Goal: Task Accomplishment & Management: Manage account settings

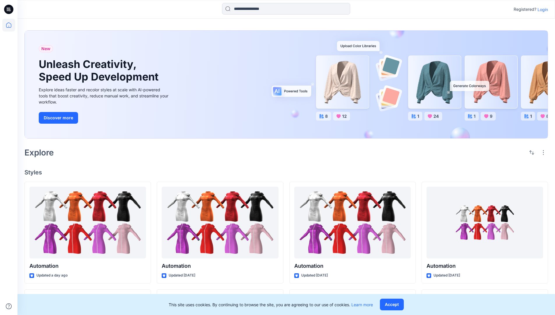
click at [541, 9] on p "Login" at bounding box center [542, 9] width 10 height 6
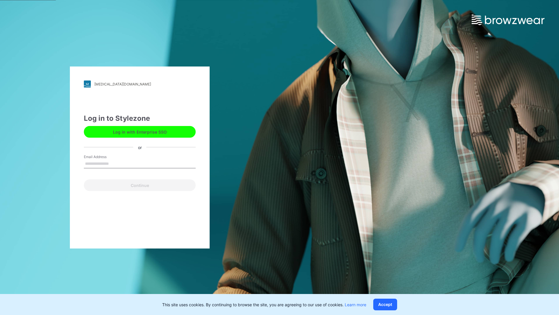
click at [115, 163] on input "Email Address" at bounding box center [140, 163] width 112 height 9
type input "**********"
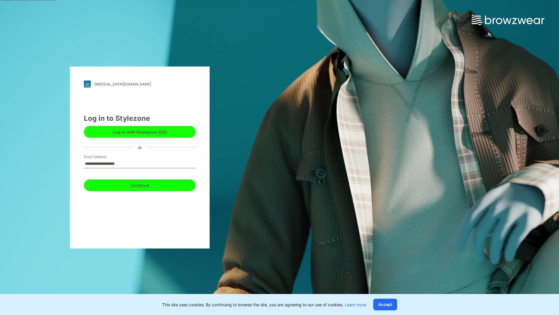
click at [146, 184] on button "Continue" at bounding box center [140, 185] width 112 height 12
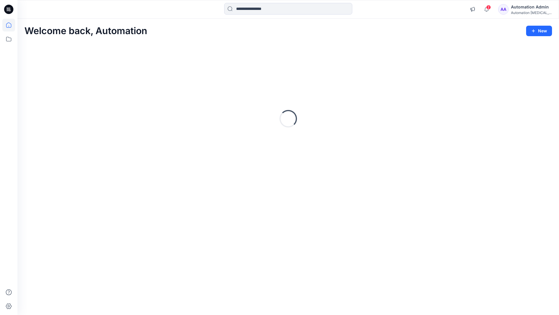
click at [11, 25] on icon at bounding box center [8, 24] width 5 height 5
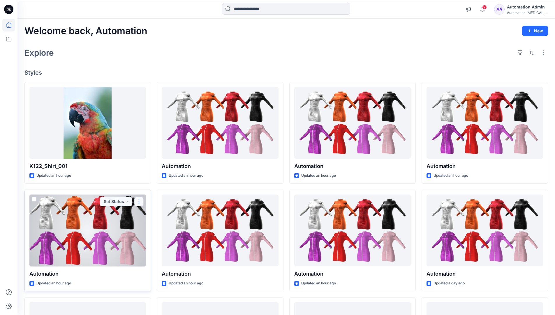
click at [139, 200] on button "button" at bounding box center [138, 201] width 9 height 9
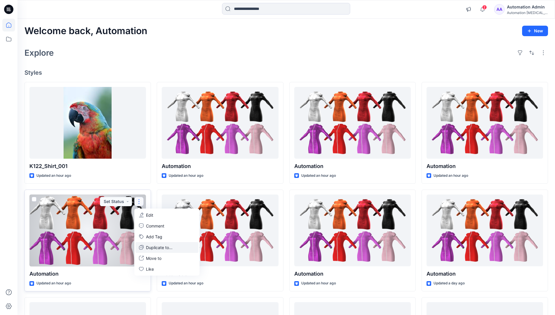
click at [148, 246] on p "Duplicate to..." at bounding box center [159, 247] width 27 height 6
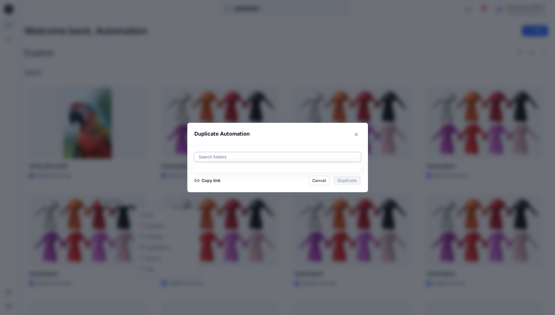
click at [219, 158] on div at bounding box center [277, 156] width 159 height 7
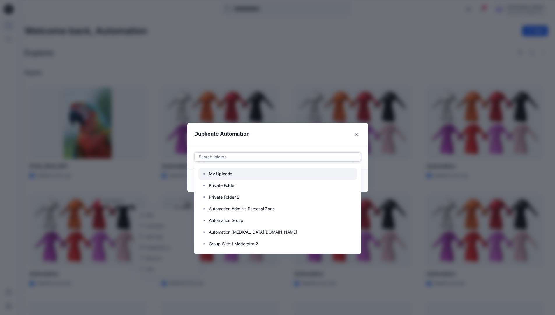
click at [224, 171] on p "My Uploads" at bounding box center [221, 173] width 24 height 7
click at [274, 137] on header "Duplicate Automation" at bounding box center [271, 134] width 169 height 22
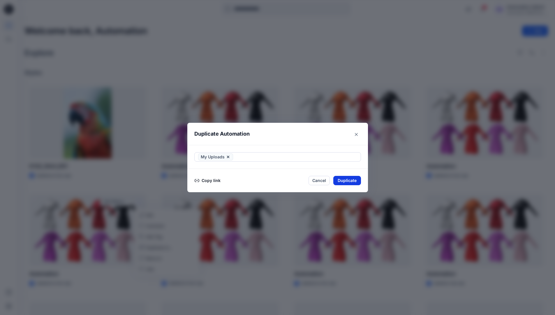
click at [353, 179] on button "Duplicate" at bounding box center [347, 180] width 28 height 9
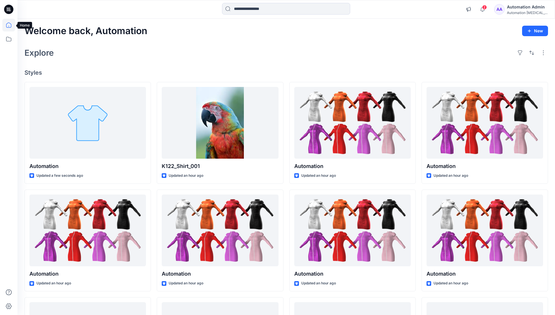
click at [6, 24] on icon at bounding box center [8, 25] width 13 height 13
click at [10, 38] on icon at bounding box center [8, 39] width 13 height 13
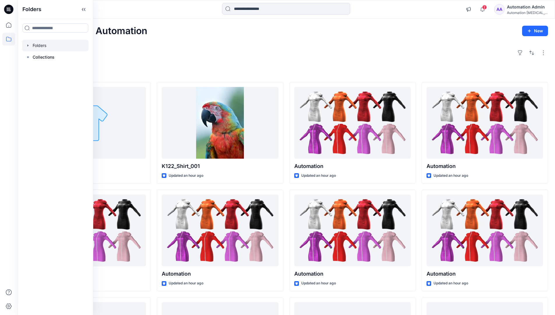
click at [43, 45] on div at bounding box center [55, 46] width 66 height 12
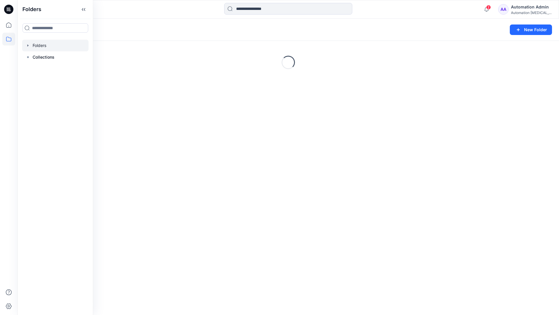
click at [523, 10] on div "Automation Admin" at bounding box center [531, 6] width 41 height 7
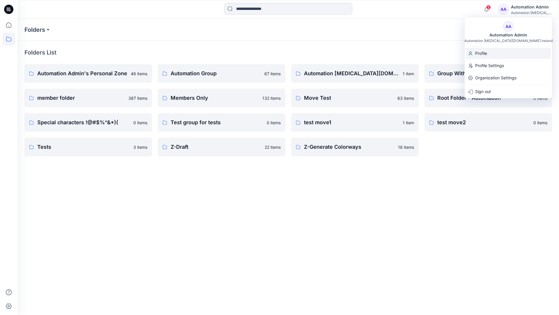
click at [486, 53] on p "Profile" at bounding box center [481, 53] width 12 height 11
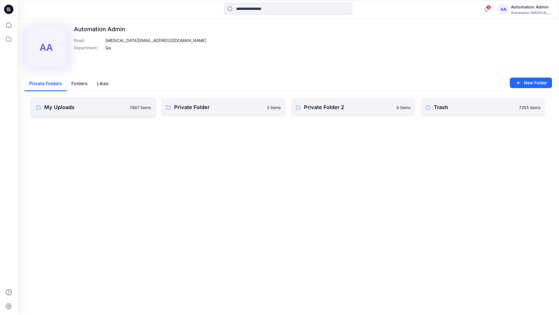
click at [102, 111] on link "My Uploads 1887 items" at bounding box center [93, 107] width 124 height 19
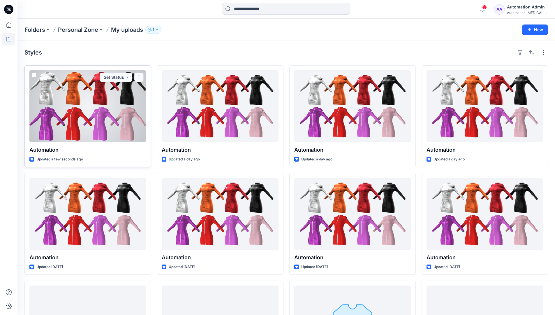
click at [138, 78] on button "button" at bounding box center [138, 77] width 9 height 9
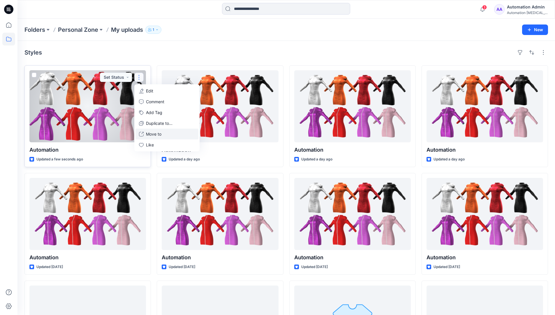
click at [145, 134] on button "Move to" at bounding box center [166, 133] width 63 height 11
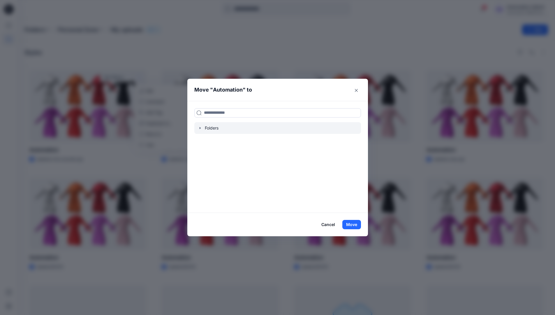
click at [202, 126] on icon "button" at bounding box center [200, 128] width 5 height 5
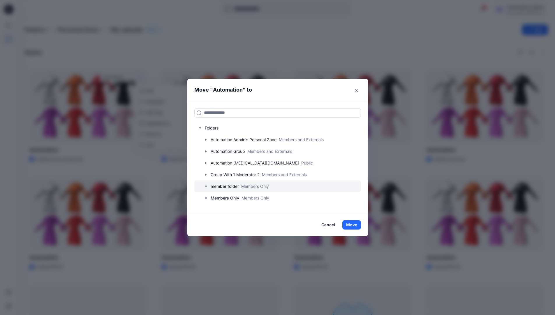
click at [223, 186] on p "member folder" at bounding box center [225, 186] width 28 height 7
click at [356, 224] on button "Move" at bounding box center [351, 224] width 19 height 9
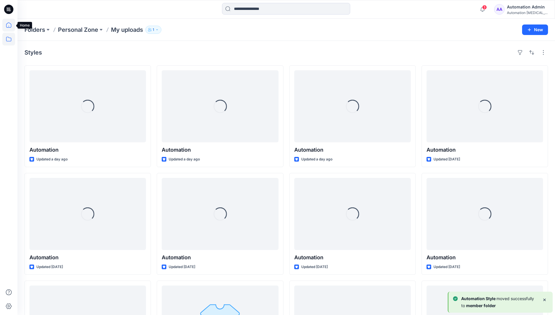
click at [9, 27] on icon at bounding box center [8, 25] width 13 height 13
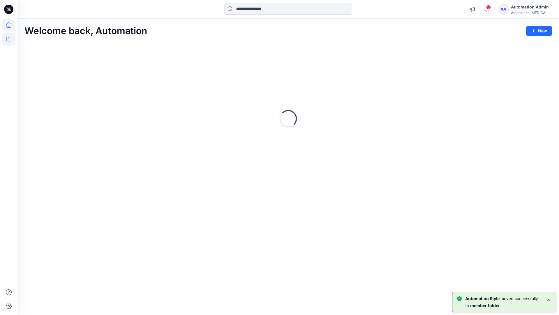
click at [9, 38] on icon at bounding box center [8, 39] width 5 height 5
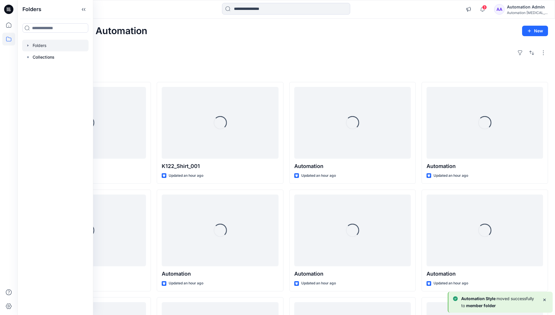
click at [43, 45] on div at bounding box center [55, 46] width 66 height 12
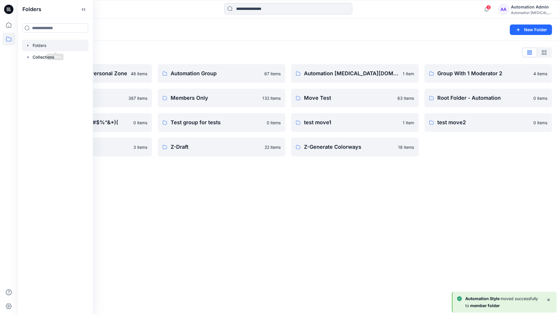
click at [233, 185] on div "Folders New Folder Folders List Automation Admin's Personal Zone 48 items membe…" at bounding box center [288, 167] width 542 height 296
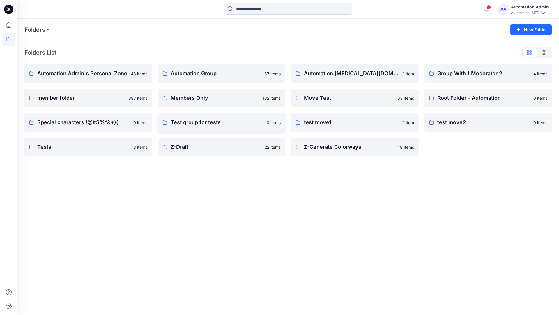
click at [216, 124] on p "Test group for tests" at bounding box center [217, 122] width 93 height 8
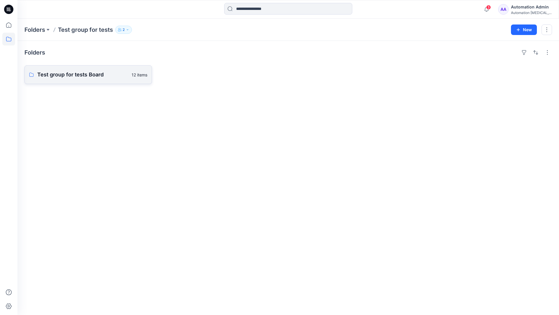
click at [100, 79] on link "Test group for tests Board 12 items" at bounding box center [88, 74] width 128 height 19
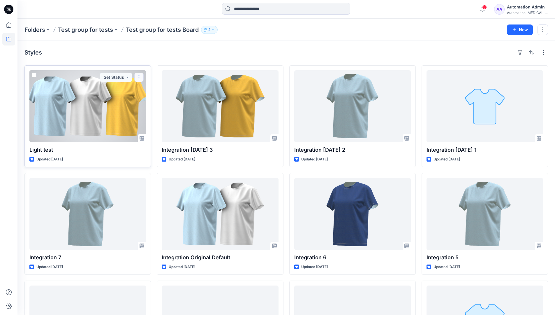
click at [141, 77] on button "button" at bounding box center [138, 77] width 9 height 9
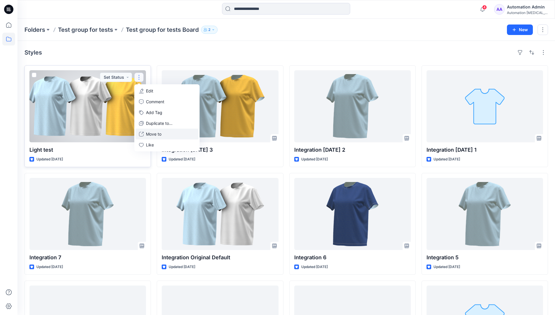
click at [153, 132] on p "Move to" at bounding box center [153, 134] width 15 height 6
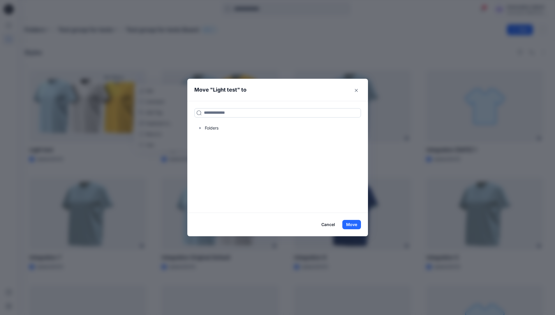
click at [215, 115] on input at bounding box center [277, 112] width 167 height 9
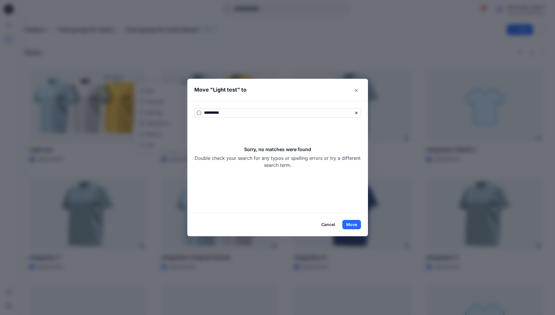
type input "**********"
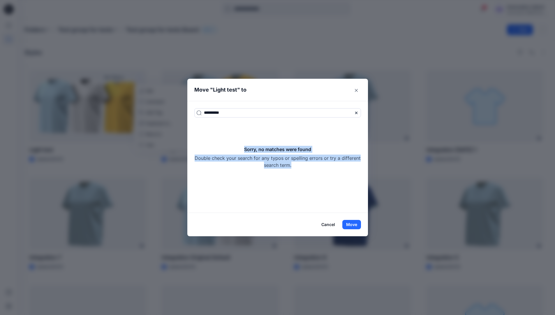
drag, startPoint x: 215, startPoint y: 115, endPoint x: 315, endPoint y: 163, distance: 111.4
click at [315, 163] on div "Sorry, no matches were found Double check your search for any typos or spelling…" at bounding box center [277, 157] width 167 height 23
click at [357, 221] on button "Move" at bounding box center [351, 224] width 19 height 9
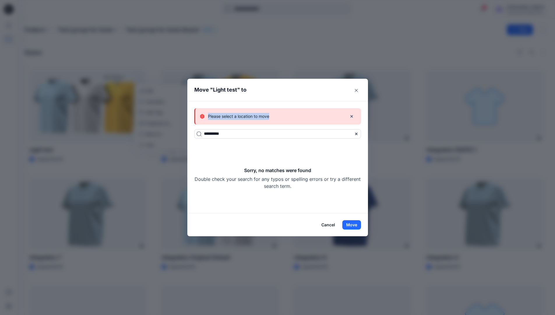
drag, startPoint x: 357, startPoint y: 221, endPoint x: 275, endPoint y: 116, distance: 133.6
click at [275, 116] on div "Please select a location to move" at bounding box center [271, 116] width 142 height 7
click at [328, 224] on button "Cancel" at bounding box center [327, 224] width 21 height 9
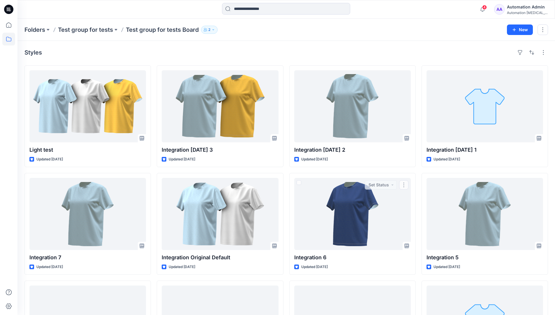
click at [524, 8] on div "Automation Admin" at bounding box center [527, 6] width 41 height 7
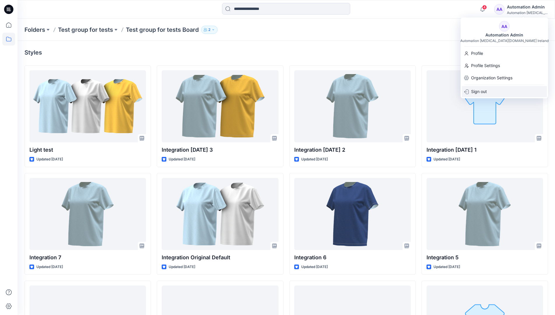
click at [476, 93] on p "Sign out" at bounding box center [479, 91] width 16 height 11
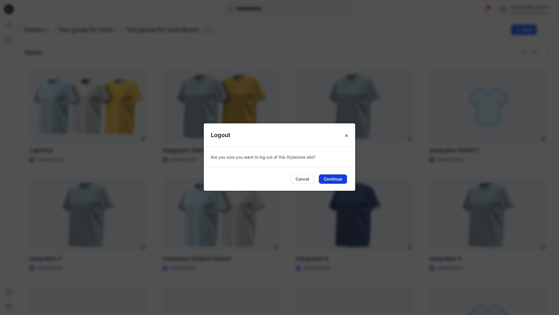
click at [340, 180] on button "Continue" at bounding box center [333, 178] width 28 height 9
